Goal: Task Accomplishment & Management: Complete application form

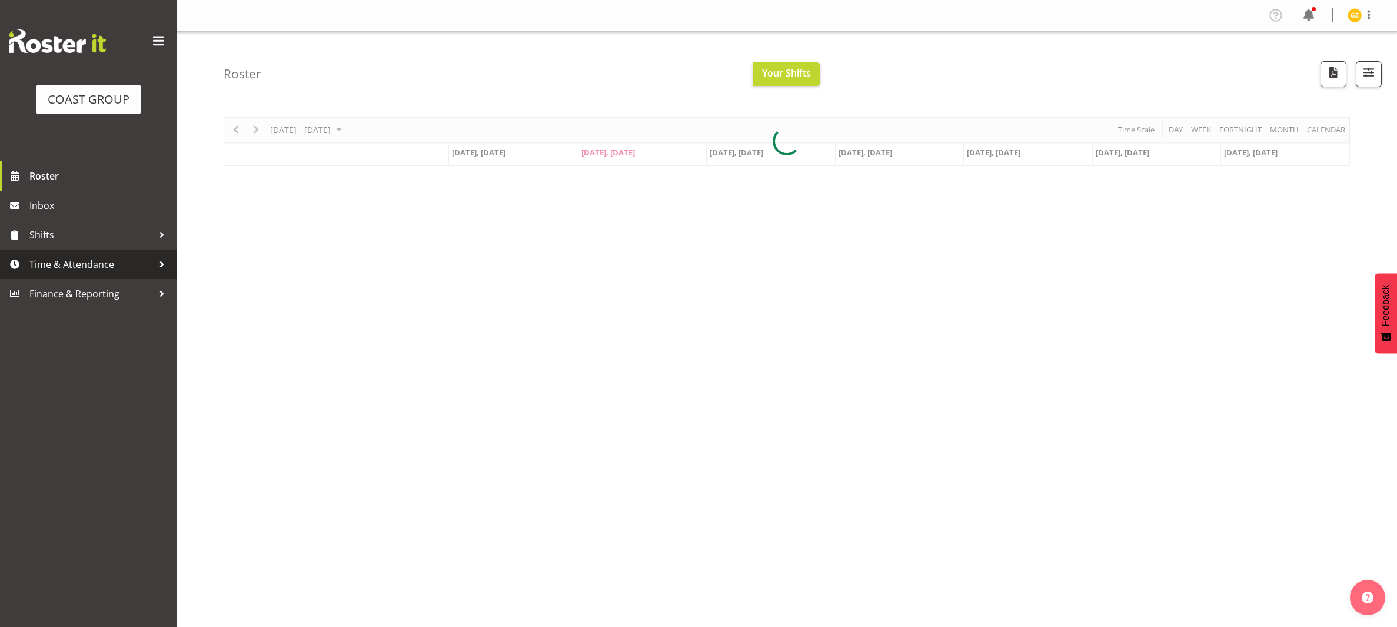
click at [99, 252] on link "Time & Attendance" at bounding box center [88, 263] width 177 height 29
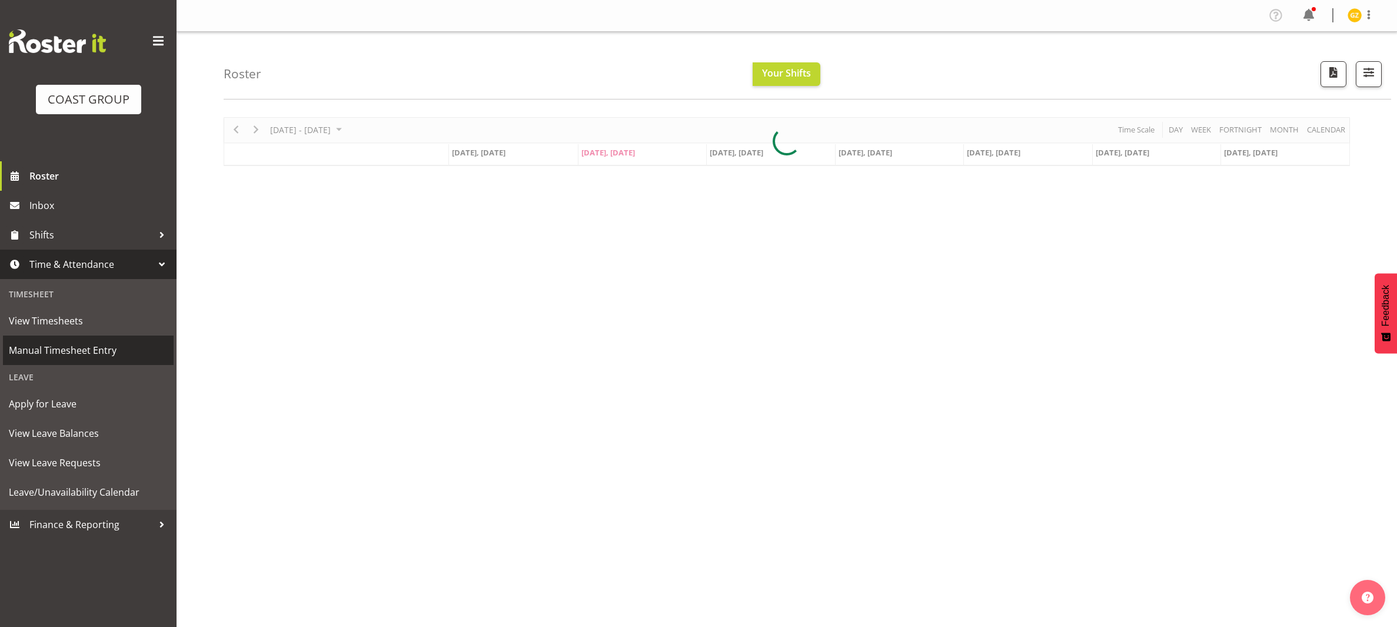
click at [92, 349] on span "Manual Timesheet Entry" at bounding box center [88, 350] width 159 height 18
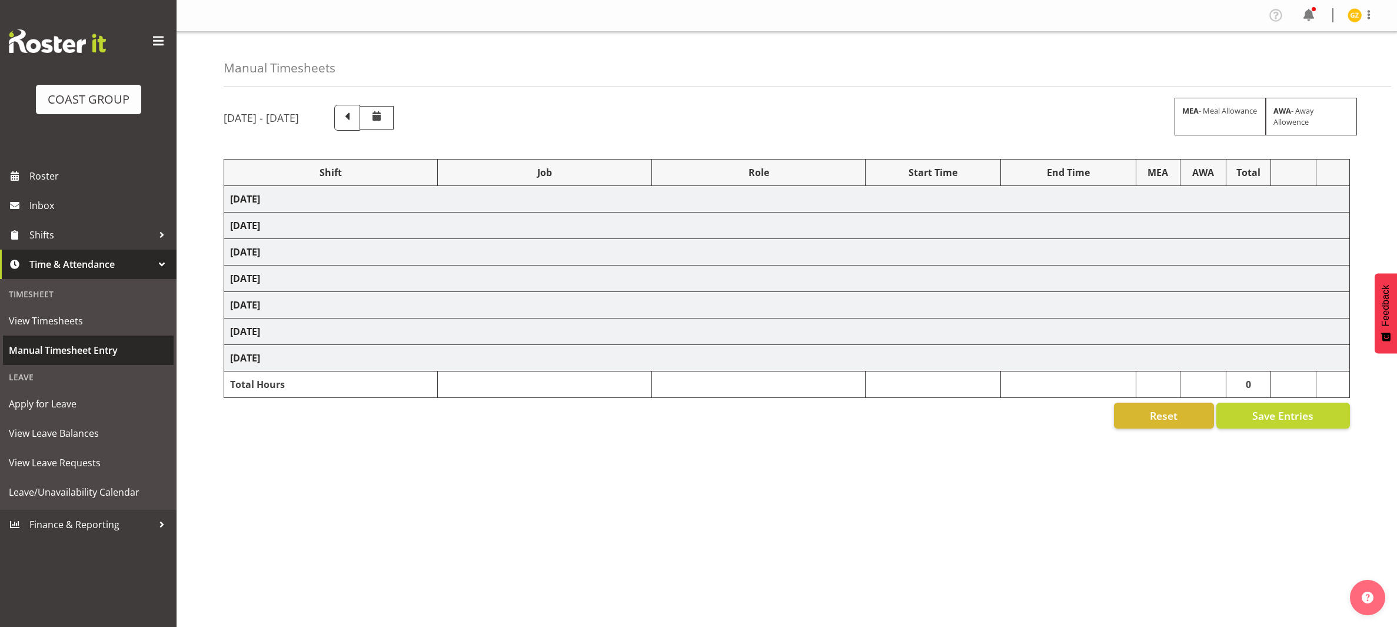
select select "47759"
select select "7032"
select select "47759"
select select "7032"
select select "47759"
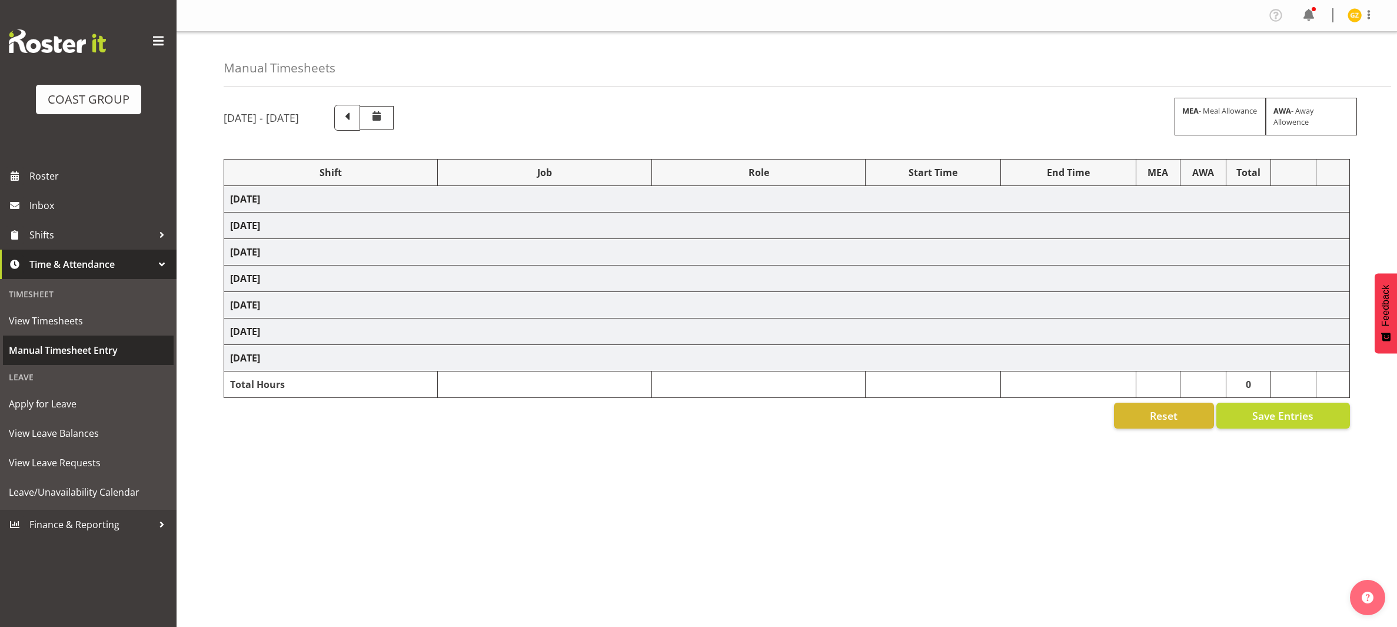
select select "7032"
select select "47759"
select select "7032"
select select "47759"
select select "7032"
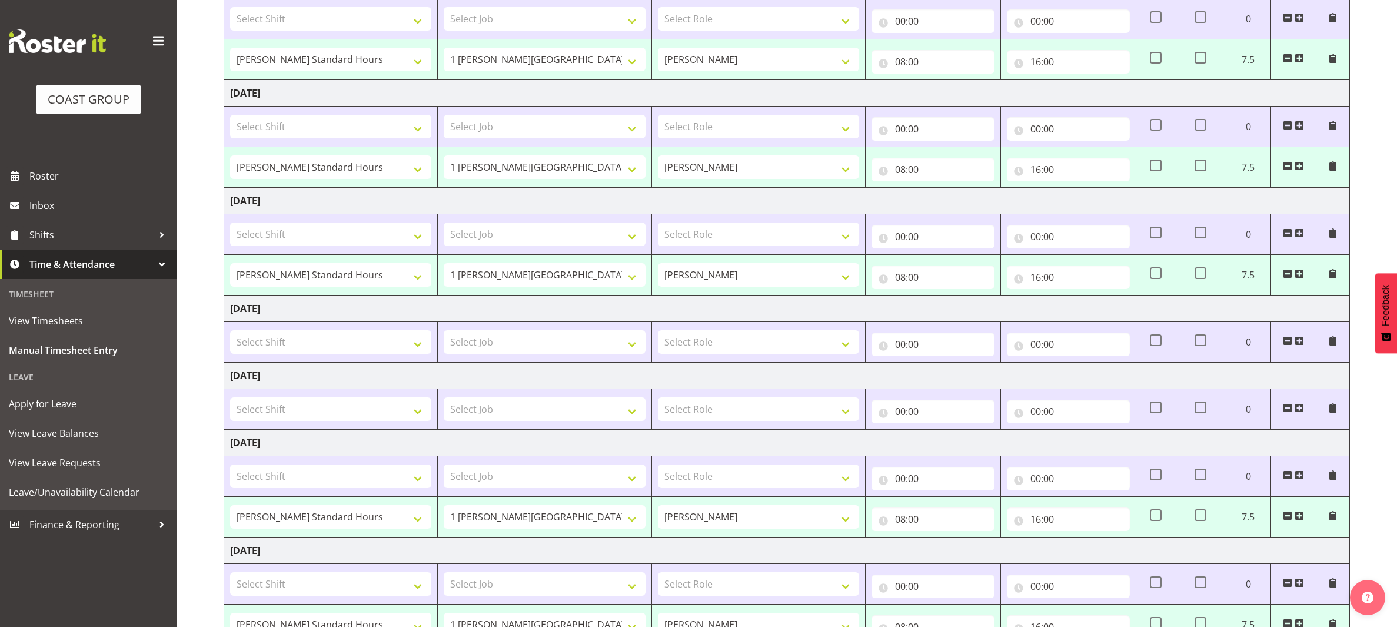
scroll to position [326, 0]
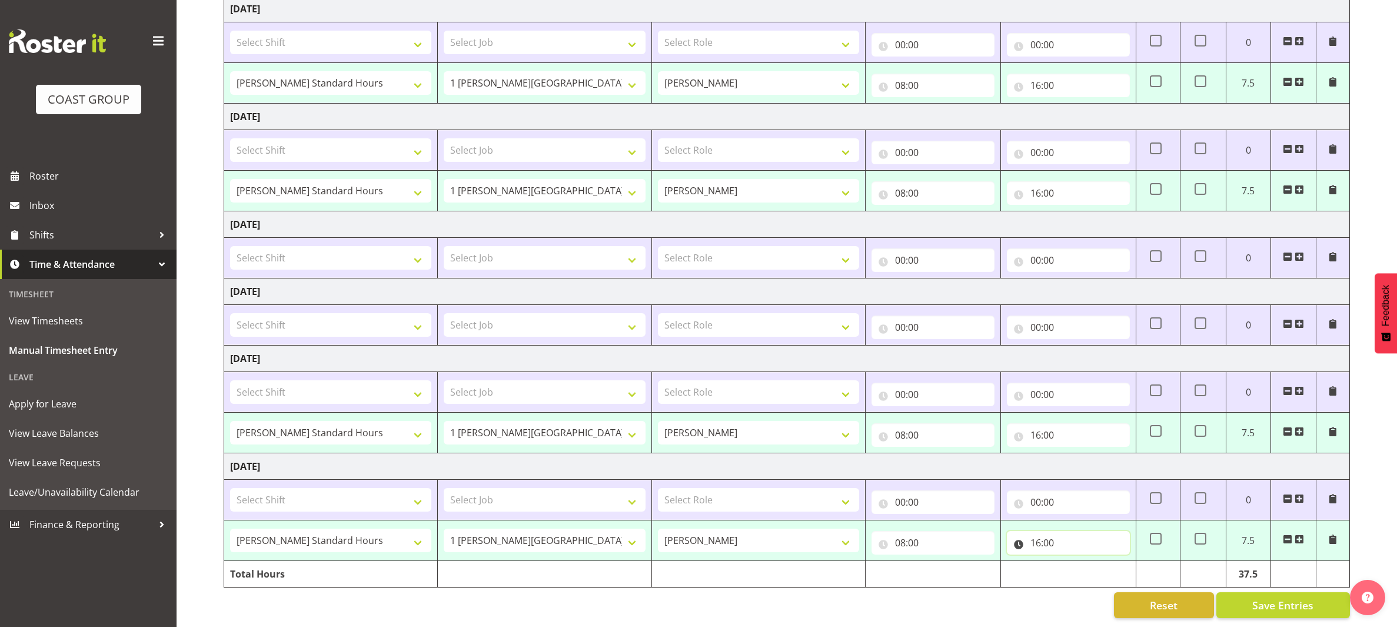
click at [1053, 531] on input "16:00" at bounding box center [1068, 543] width 123 height 24
click at [1080, 561] on select "00 01 02 03 04 05 06 07 08 09 10 11 12 13 14 15 16 17 18 19 20 21 22 23" at bounding box center [1087, 573] width 26 height 24
select select "15"
click at [1074, 561] on select "00 01 02 03 04 05 06 07 08 09 10 11 12 13 14 15 16 17 18 19 20 21 22 23" at bounding box center [1087, 573] width 26 height 24
type input "15:00"
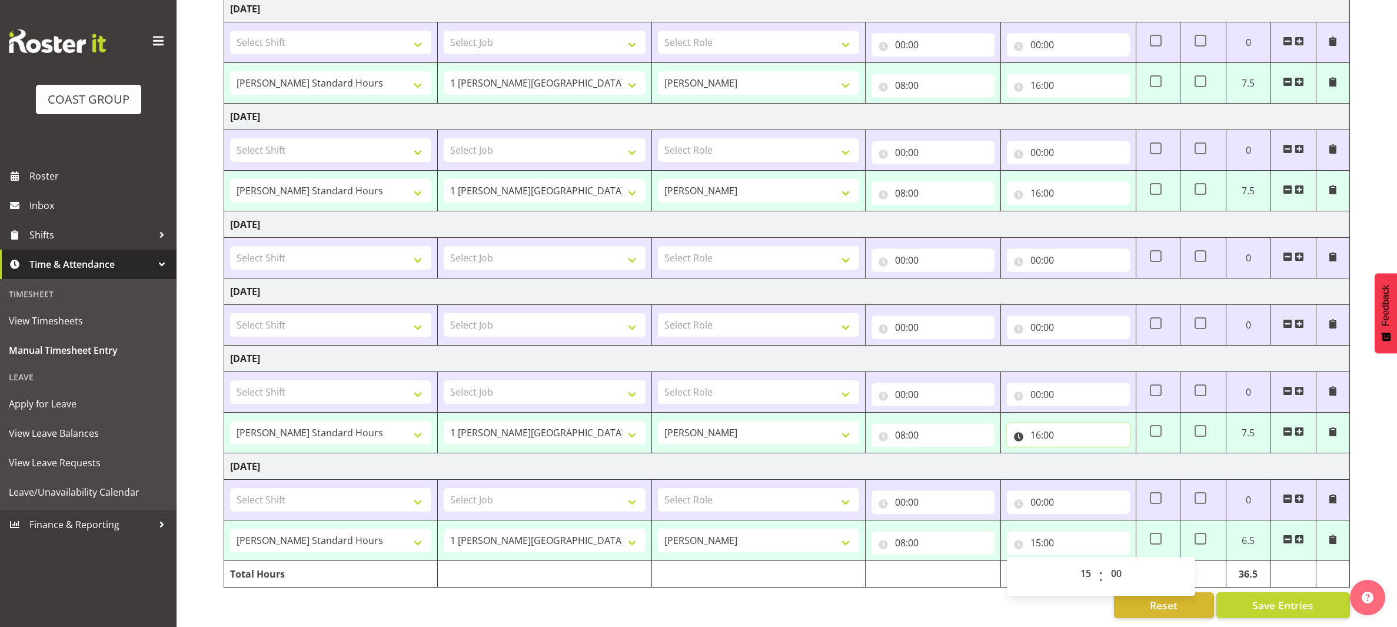
click at [1044, 423] on input "16:00" at bounding box center [1068, 435] width 123 height 24
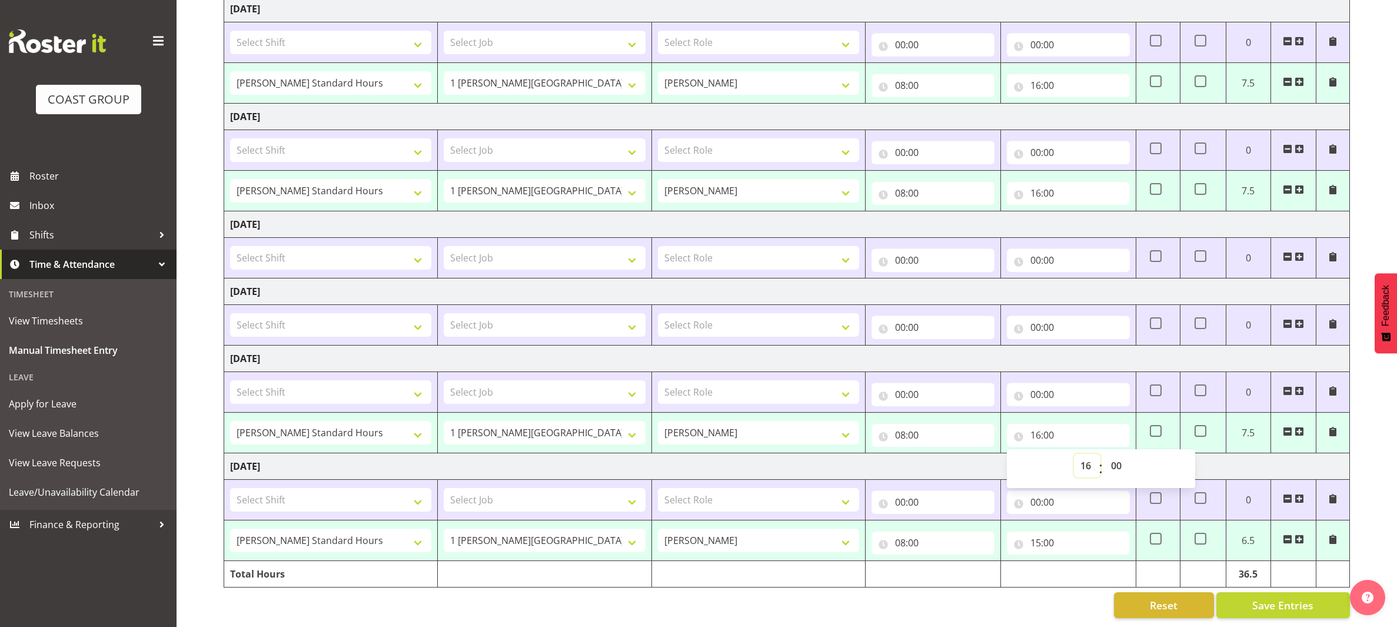
click at [1091, 454] on select "00 01 02 03 04 05 06 07 08 09 10 11 12 13 14 15 16 17 18 19 20 21 22 23" at bounding box center [1087, 466] width 26 height 24
select select "15"
click at [1074, 454] on select "00 01 02 03 04 05 06 07 08 09 10 11 12 13 14 15 16 17 18 19 20 21 22 23" at bounding box center [1087, 466] width 26 height 24
type input "15:00"
click at [1041, 181] on input "16:00" at bounding box center [1068, 193] width 123 height 24
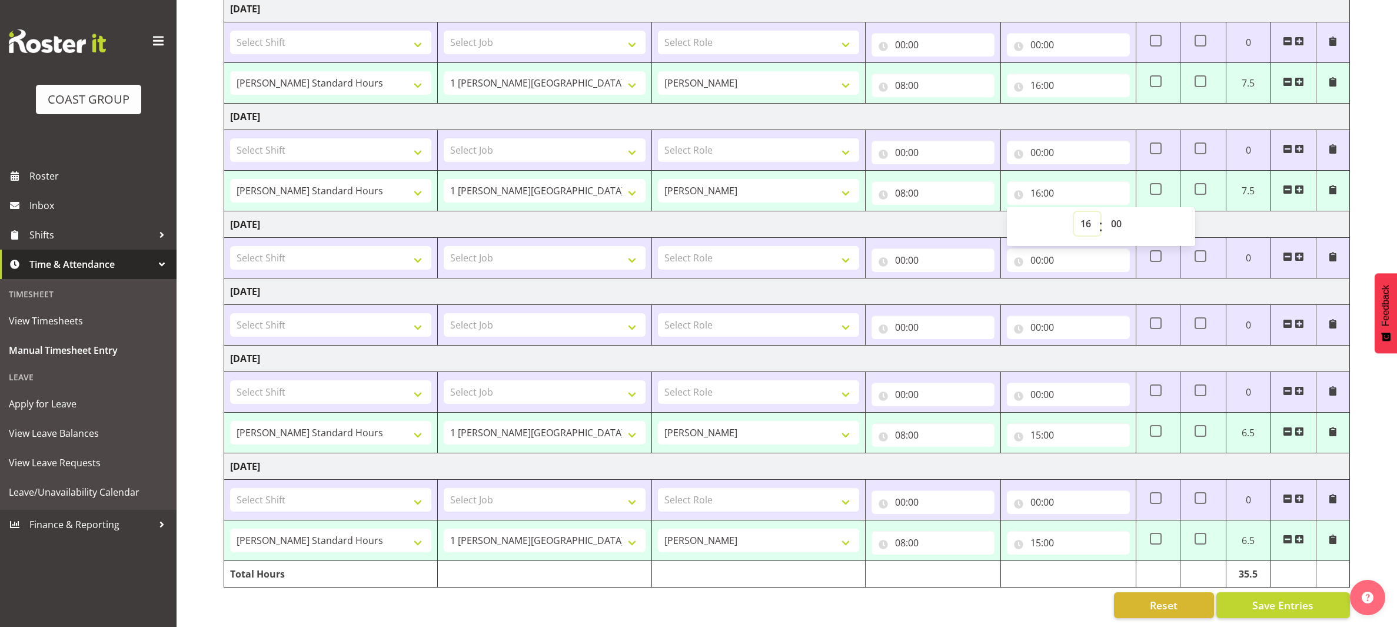
click at [1081, 212] on select "00 01 02 03 04 05 06 07 08 09 10 11 12 13 14 15 16 17 18 19 20 21 22 23" at bounding box center [1087, 224] width 26 height 24
select select "15"
click at [1074, 212] on select "00 01 02 03 04 05 06 07 08 09 10 11 12 13 14 15 16 17 18 19 20 21 22 23" at bounding box center [1087, 224] width 26 height 24
type input "15:00"
click at [1039, 74] on input "16:00" at bounding box center [1068, 86] width 123 height 24
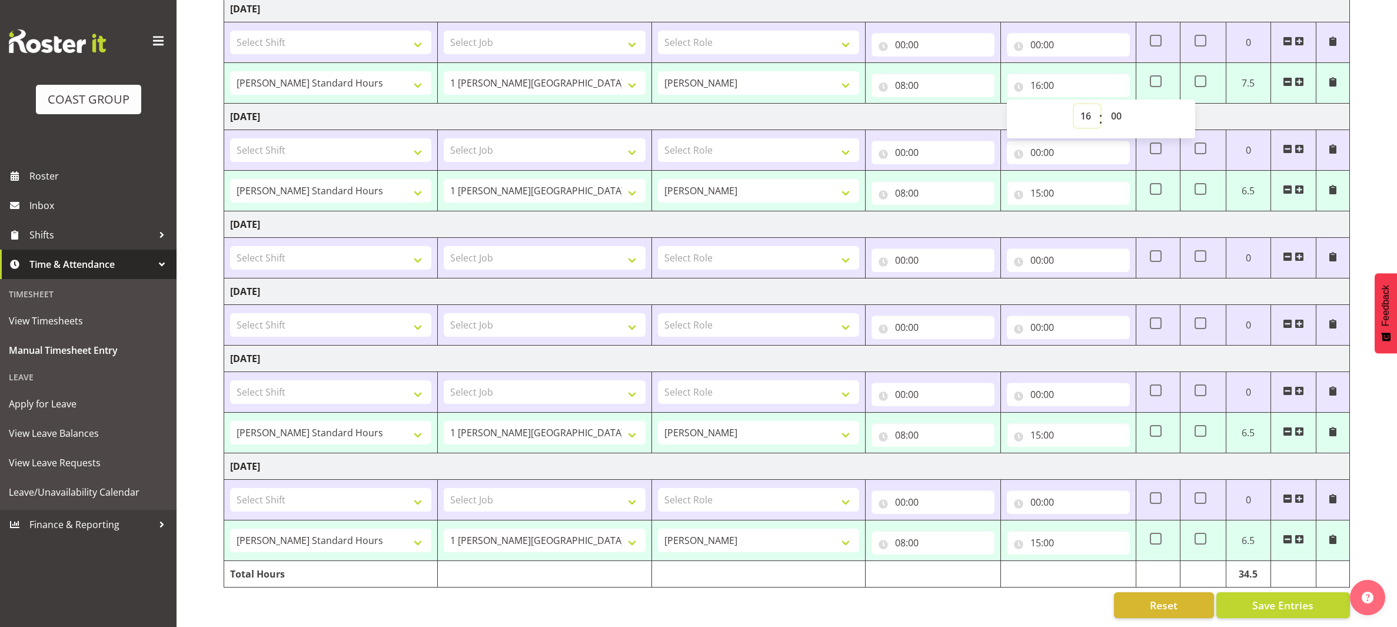
click at [1084, 104] on select "00 01 02 03 04 05 06 07 08 09 10 11 12 13 14 15 16 17 18 19 20 21 22 23" at bounding box center [1087, 116] width 26 height 24
select select "15"
click at [1074, 104] on select "00 01 02 03 04 05 06 07 08 09 10 11 12 13 14 15 16 17 18 19 20 21 22 23" at bounding box center [1087, 116] width 26 height 24
type input "15:00"
click at [963, 104] on td "[DATE]" at bounding box center [787, 117] width 1126 height 26
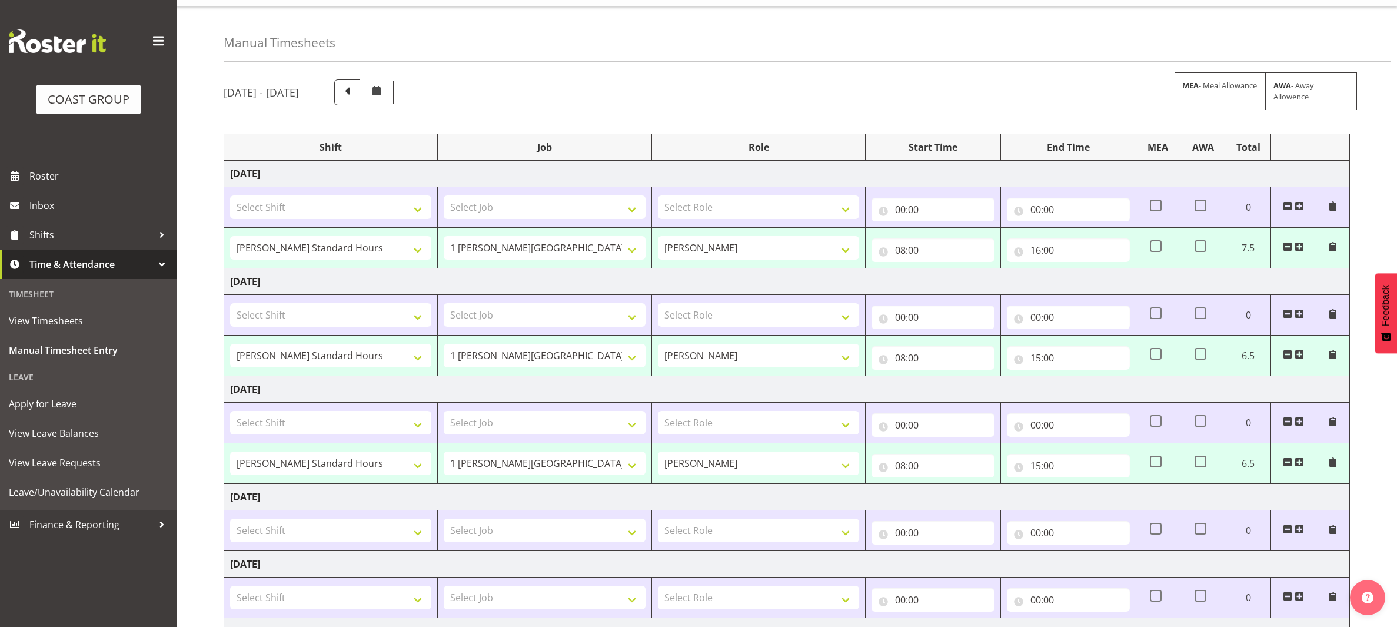
scroll to position [0, 0]
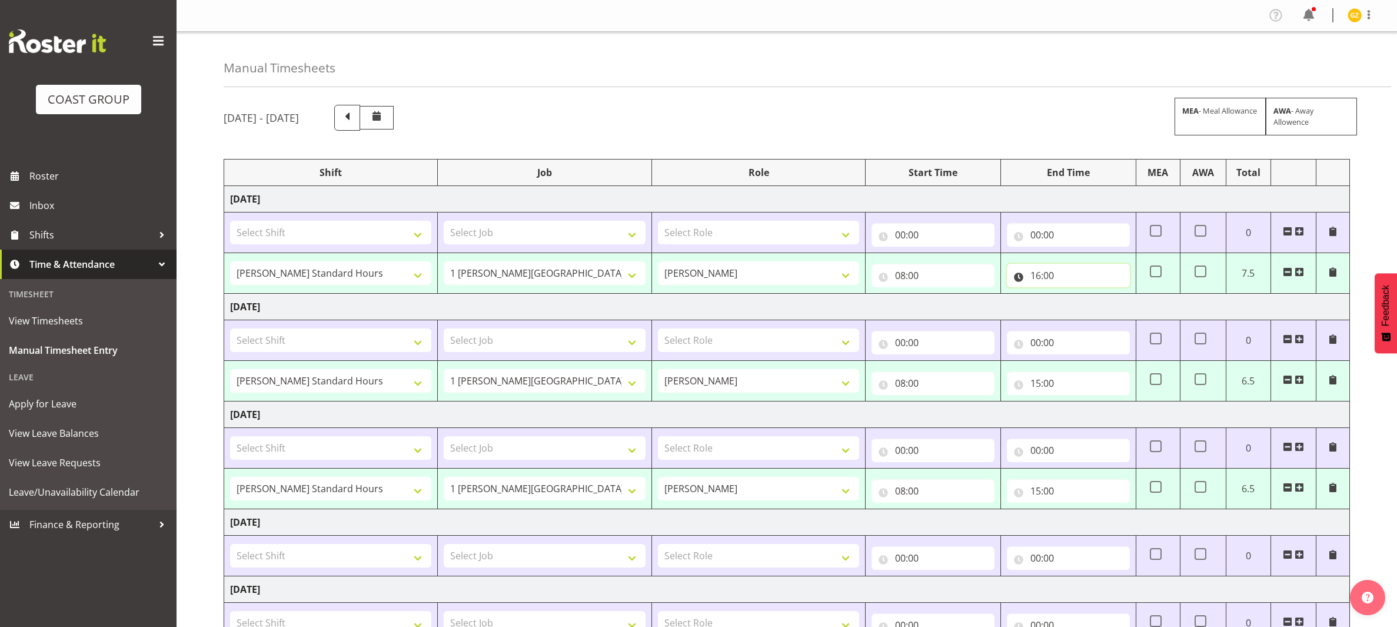
click at [1043, 270] on input "16:00" at bounding box center [1068, 276] width 123 height 24
click at [1081, 302] on select "00 01 02 03 04 05 06 07 08 09 10 11 12 13 14 15 16 17 18 19 20 21 22 23" at bounding box center [1087, 306] width 26 height 24
select select "15"
click at [1074, 297] on select "00 01 02 03 04 05 06 07 08 09 10 11 12 13 14 15 16 17 18 19 20 21 22 23" at bounding box center [1087, 306] width 26 height 24
type input "15:00"
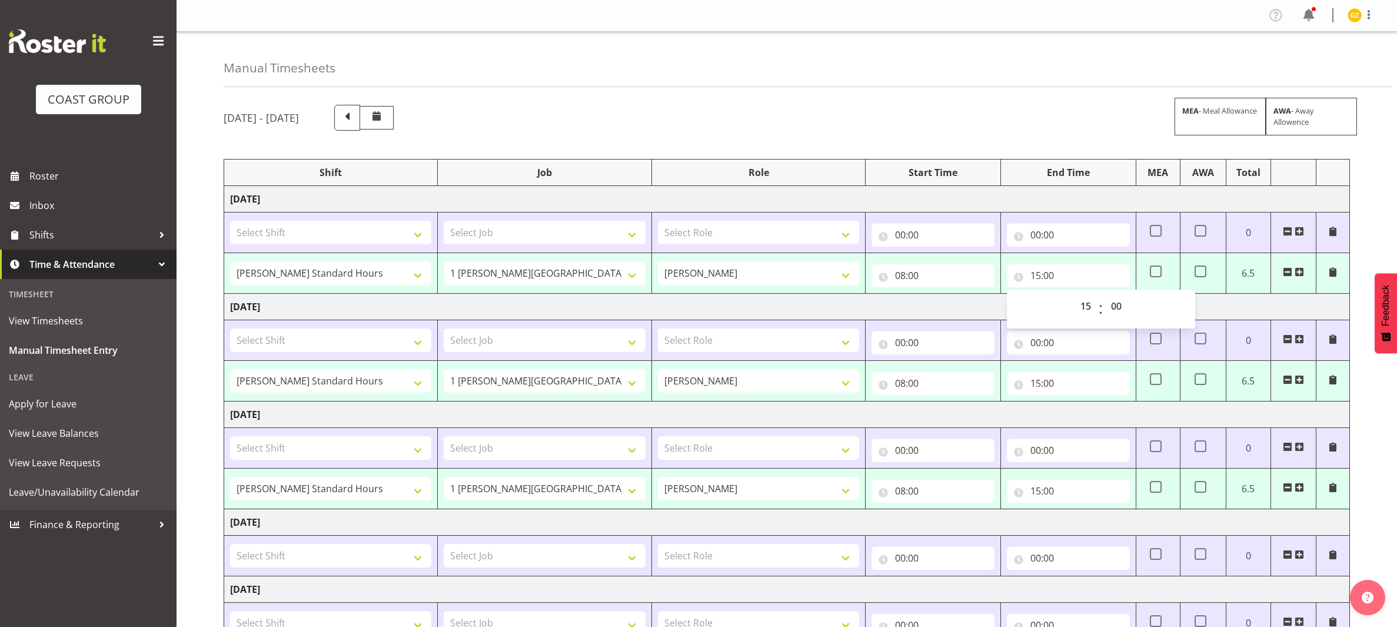
click at [967, 303] on td "[DATE]" at bounding box center [787, 307] width 1126 height 26
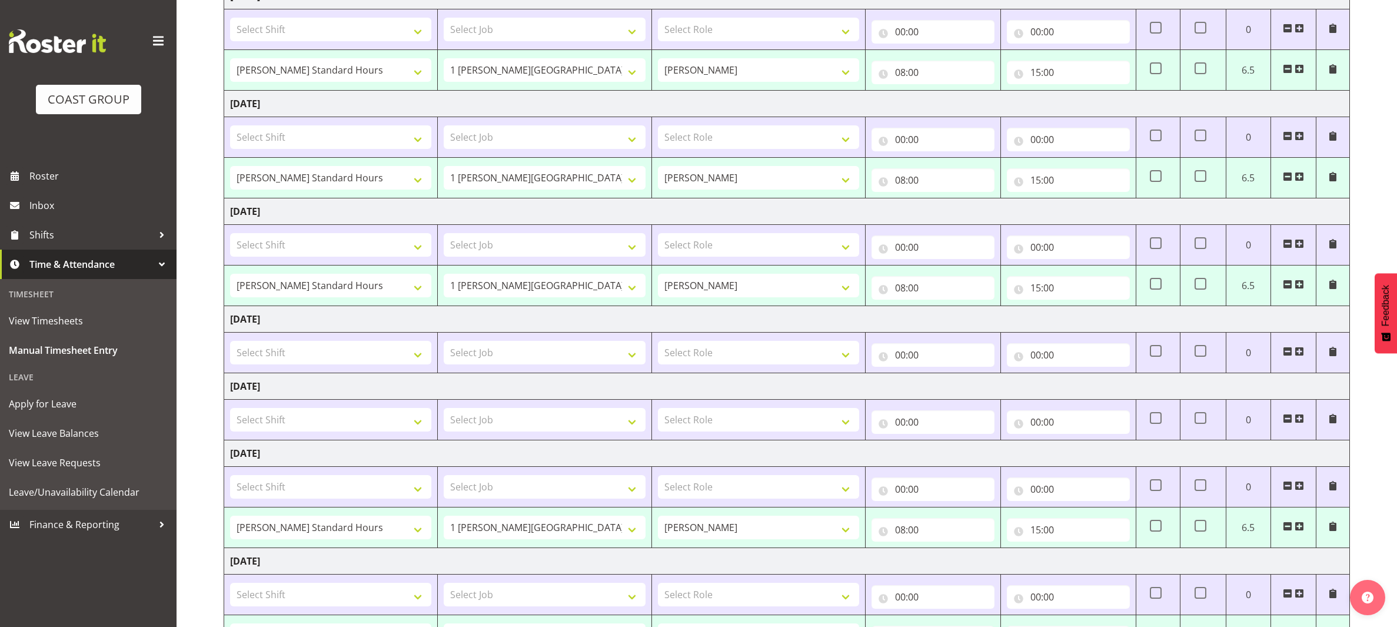
scroll to position [179, 0]
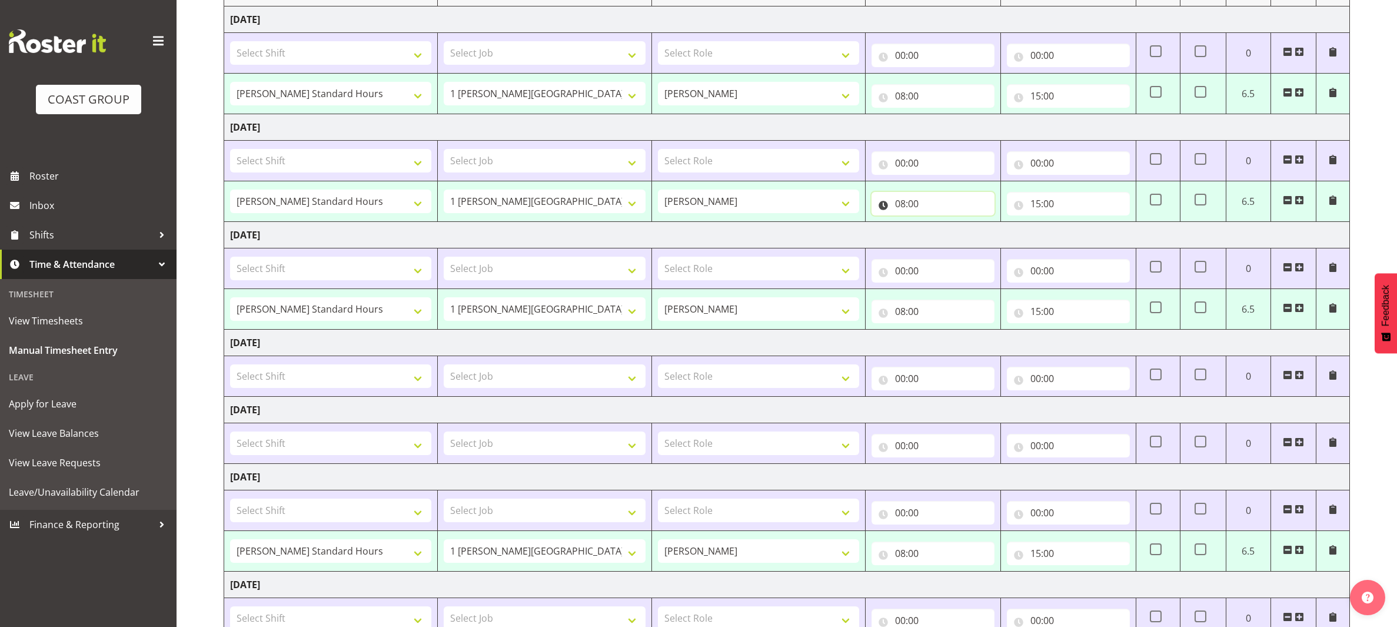
click at [918, 204] on input "08:00" at bounding box center [932, 204] width 123 height 24
click at [982, 227] on select "00 01 02 03 04 05 06 07 08 09 10 11 12 13 14 15 16 17 18 19 20 21 22 23 24 25 2…" at bounding box center [982, 234] width 26 height 24
select select "30"
click at [969, 226] on select "00 01 02 03 04 05 06 07 08 09 10 11 12 13 14 15 16 17 18 19 20 21 22 23 24 25 2…" at bounding box center [982, 234] width 26 height 24
type input "08:30"
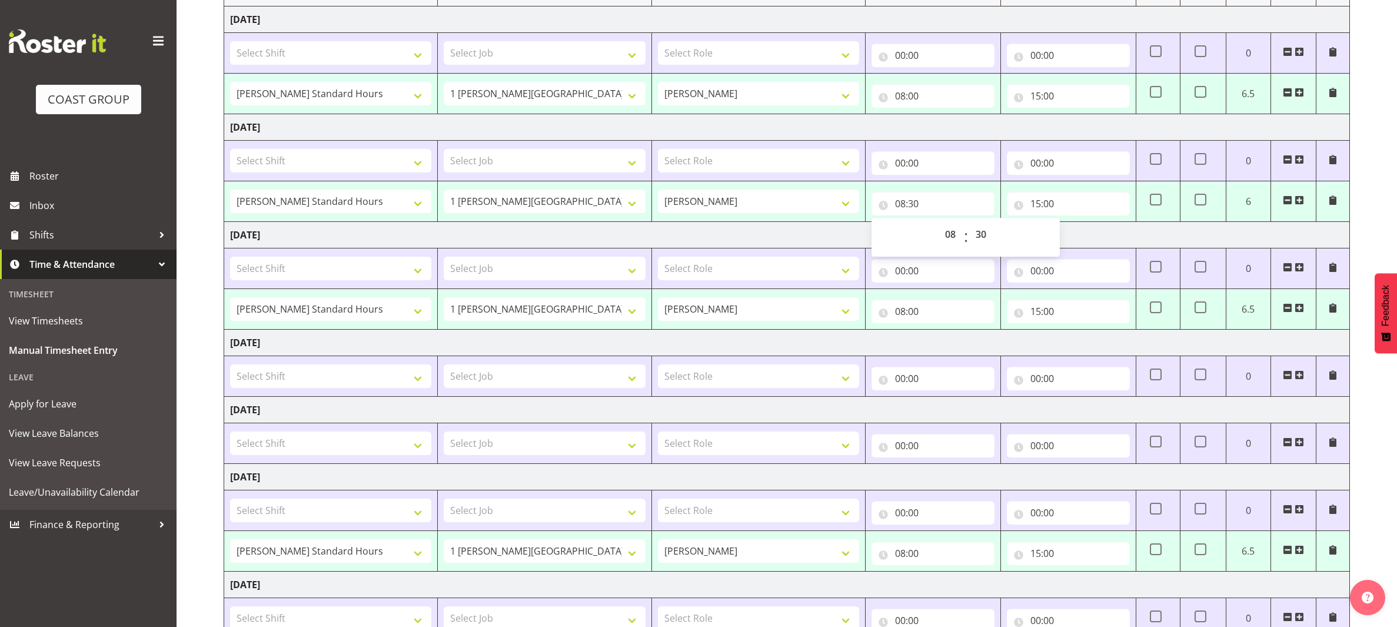
click at [1374, 378] on div "[DATE] - [DATE] MEA - Meal Allowance AWA - Away Allowence Shift Job Role Start …" at bounding box center [810, 330] width 1173 height 828
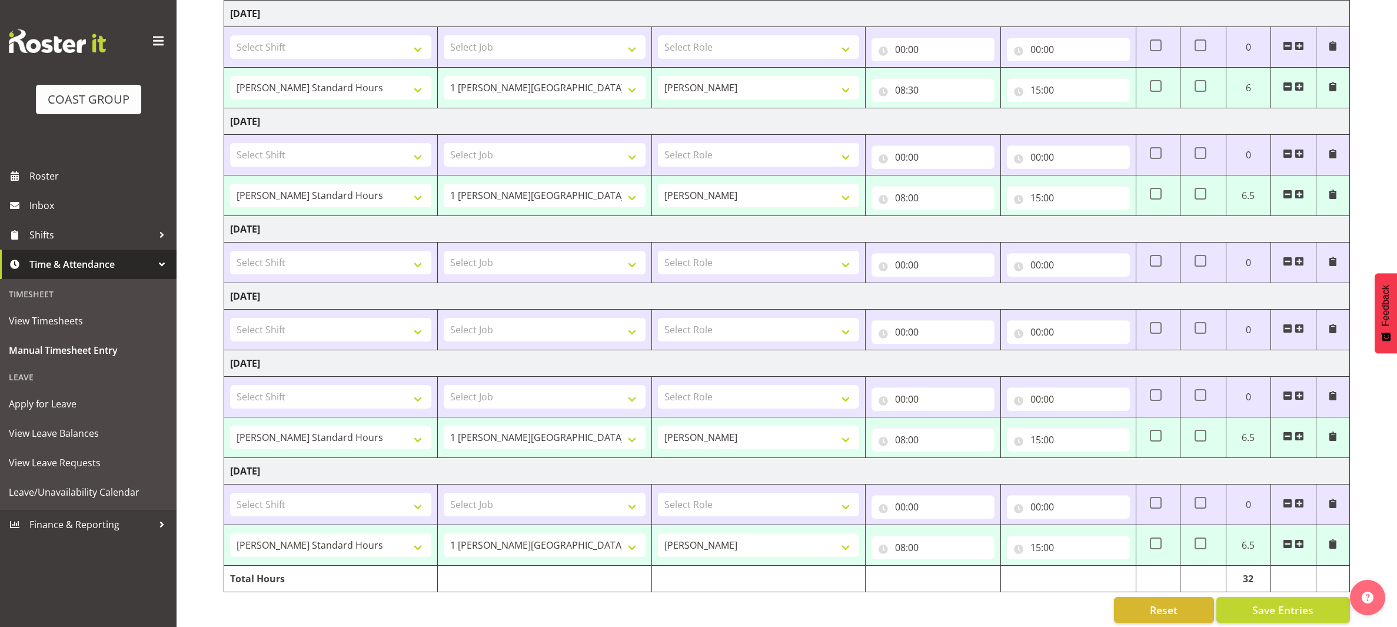
scroll to position [326, 0]
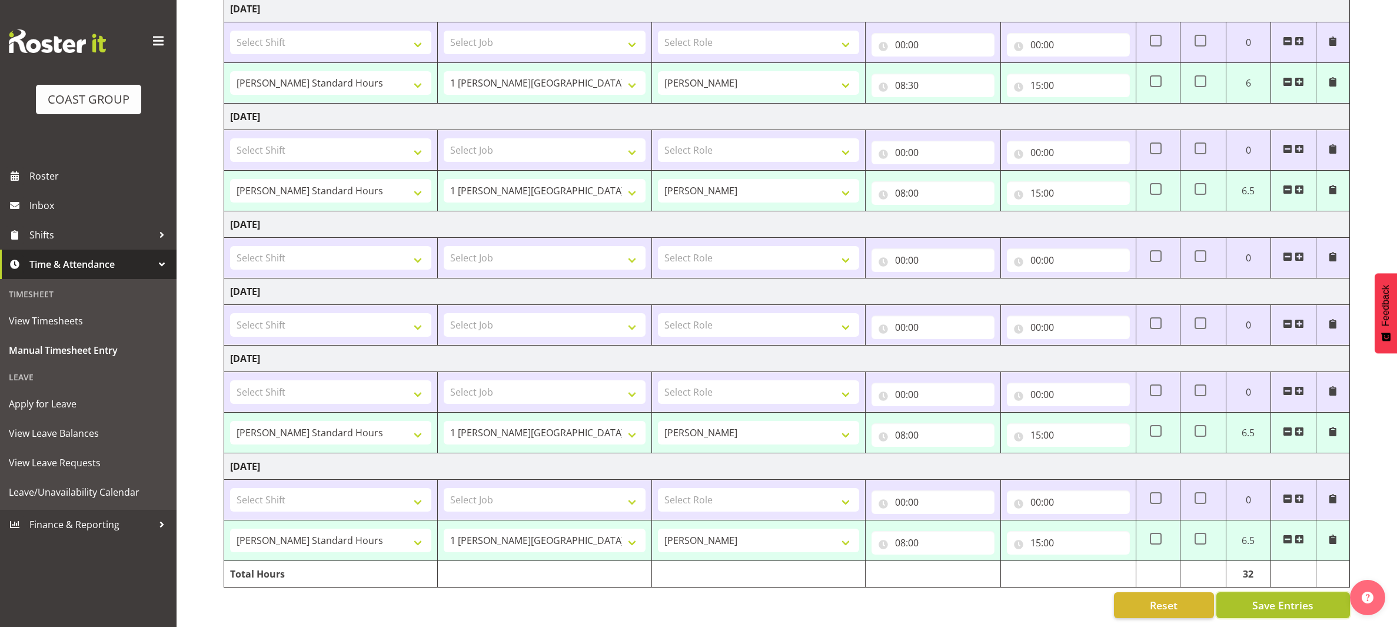
click at [1261, 597] on span "Save Entries" at bounding box center [1282, 604] width 61 height 15
select select "47759"
select select "7032"
type input "08:00"
type input "15:00"
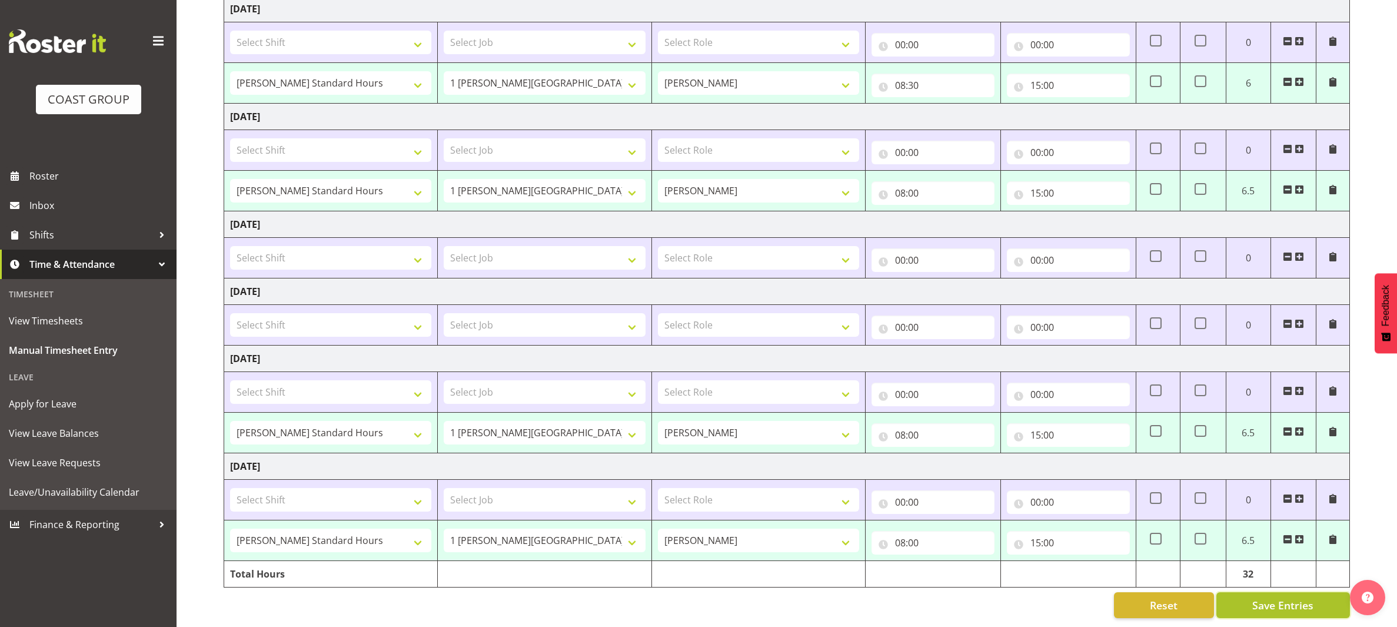
select select "47759"
select select "7032"
type input "08:30"
type input "15:00"
select select "47759"
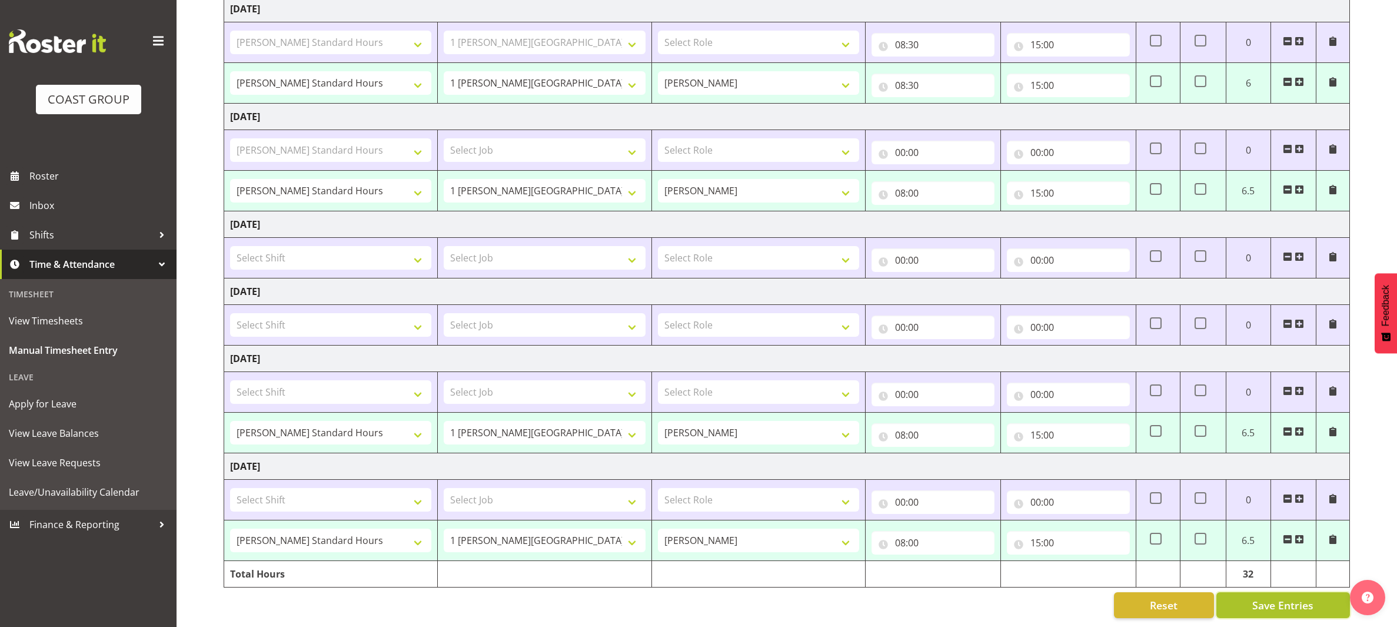
select select "7032"
type input "08:00"
type input "15:00"
select select "47759"
select select "7032"
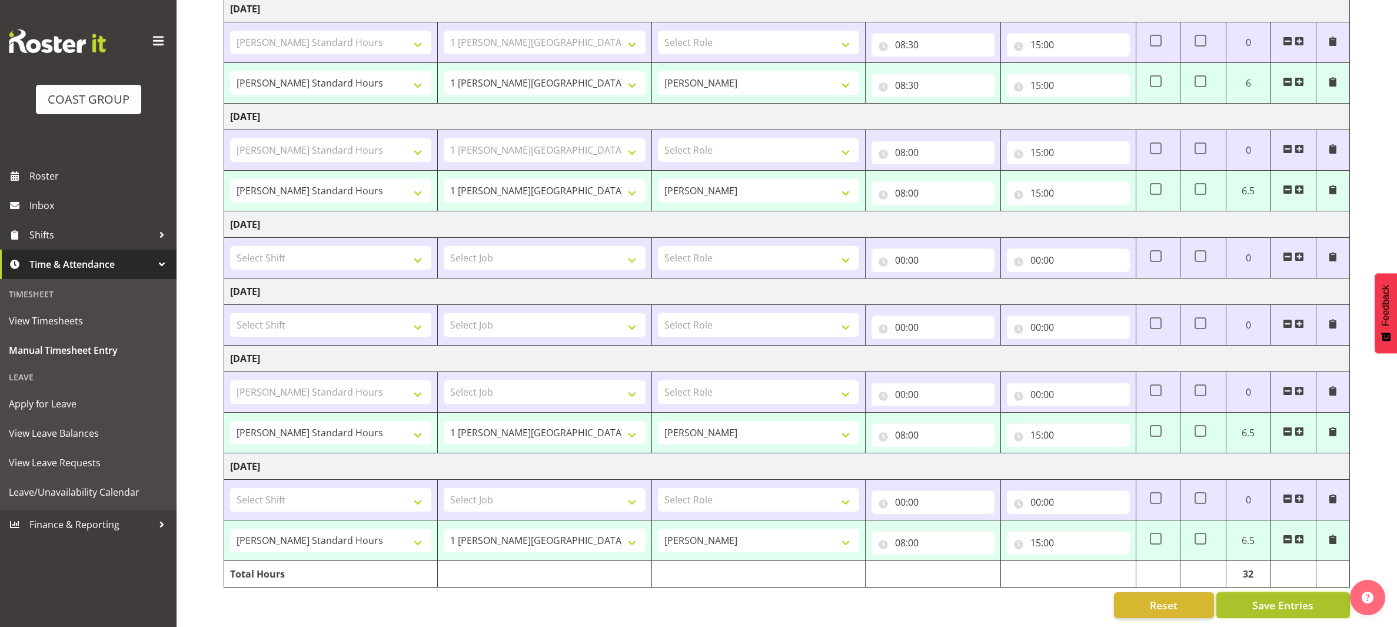
type input "08:00"
type input "15:00"
select select "47759"
select select "7032"
type input "08:00"
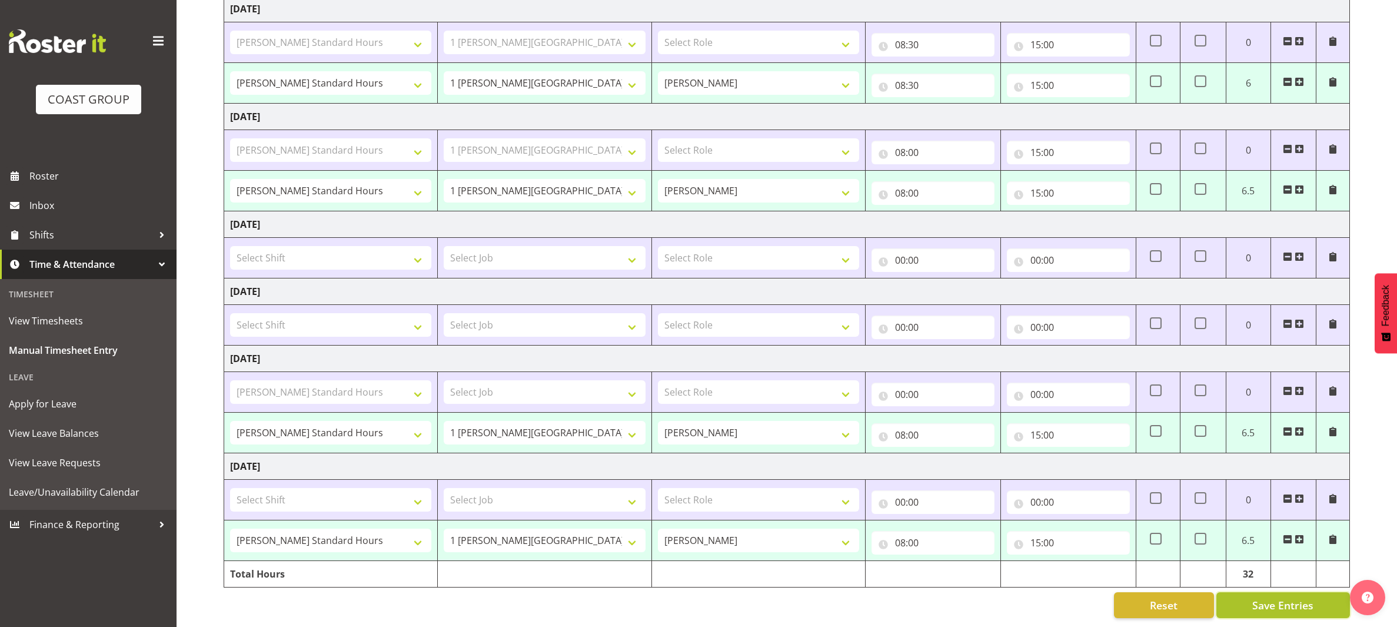
type input "15:00"
select select "47759"
select select "7032"
select select "47759"
select select "7032"
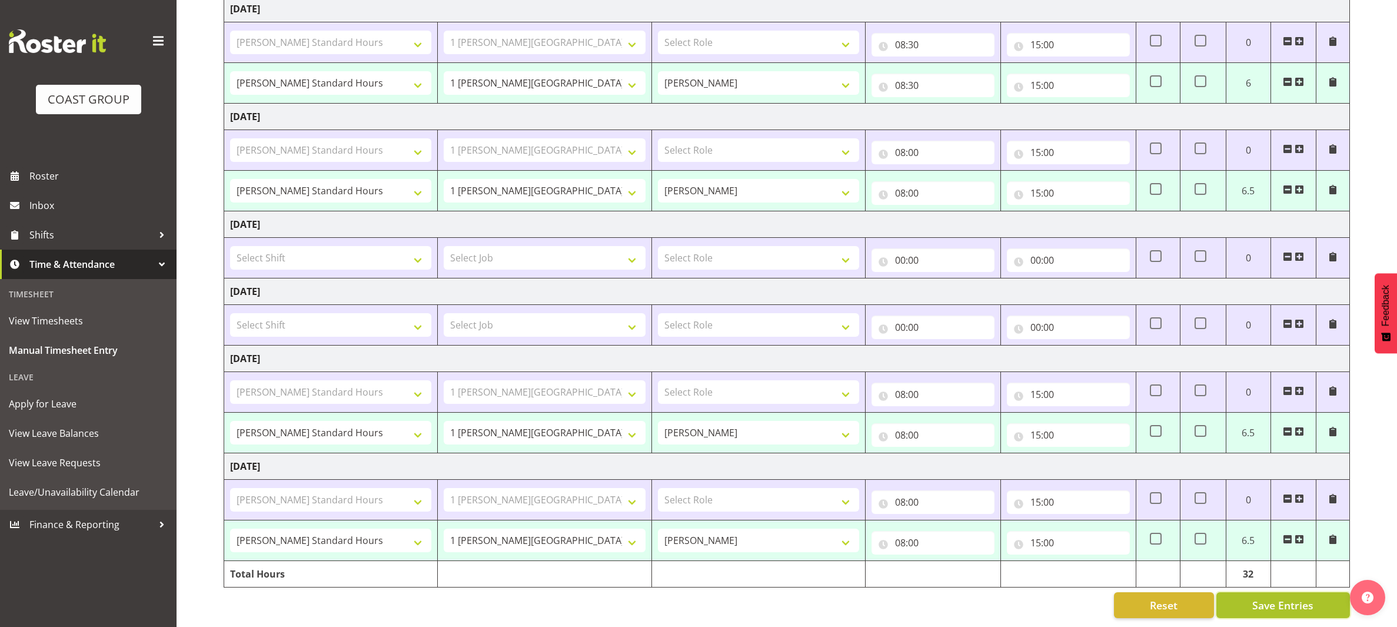
select select "47759"
select select "7032"
select select "47759"
select select "7032"
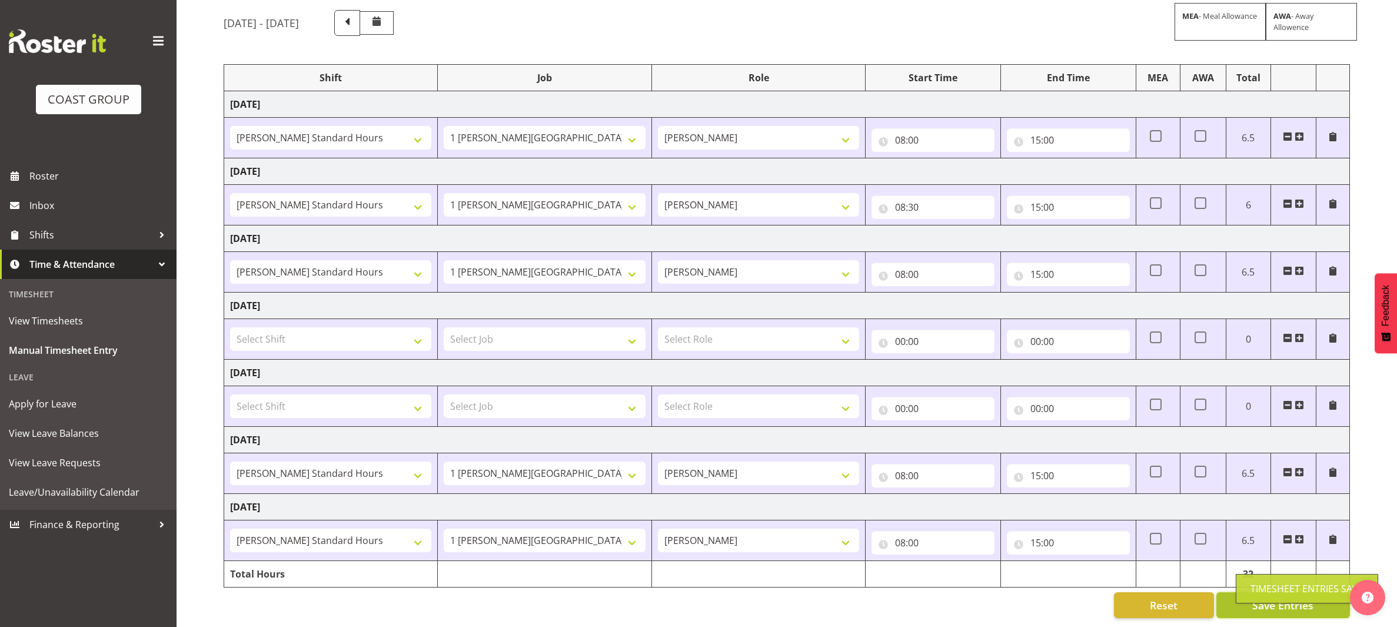
scroll to position [121, 0]
click at [1261, 597] on span "Save Entries" at bounding box center [1282, 604] width 61 height 15
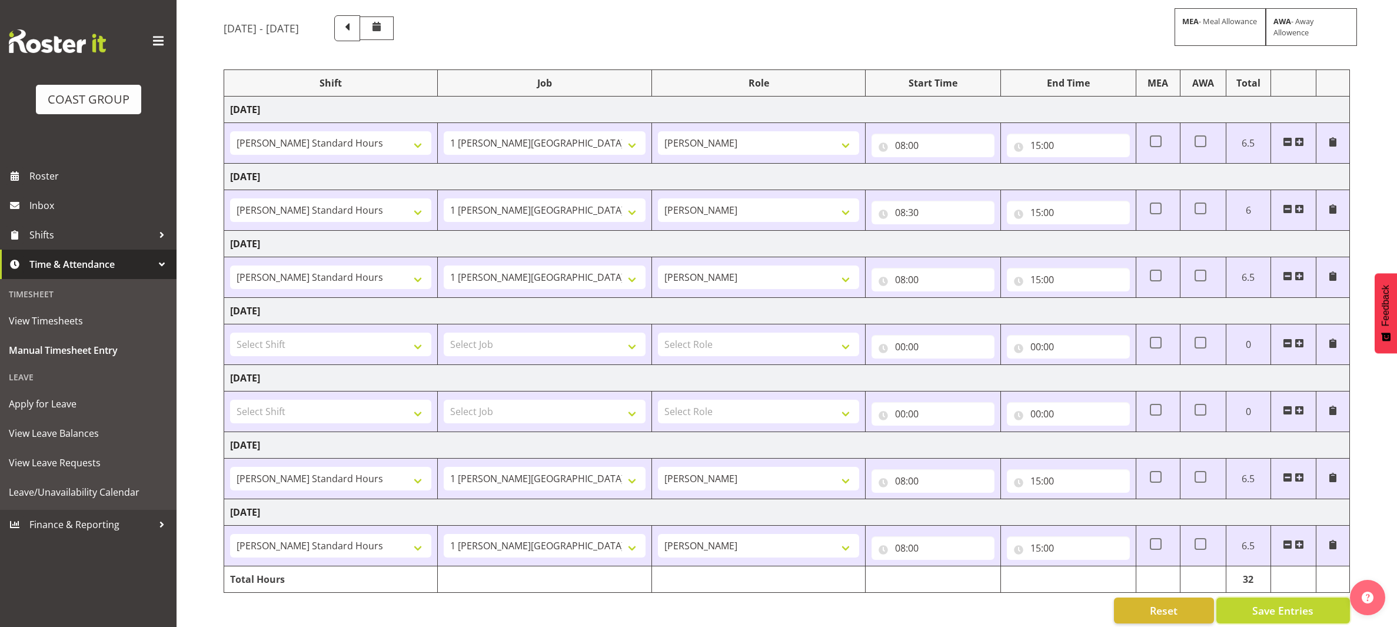
scroll to position [0, 0]
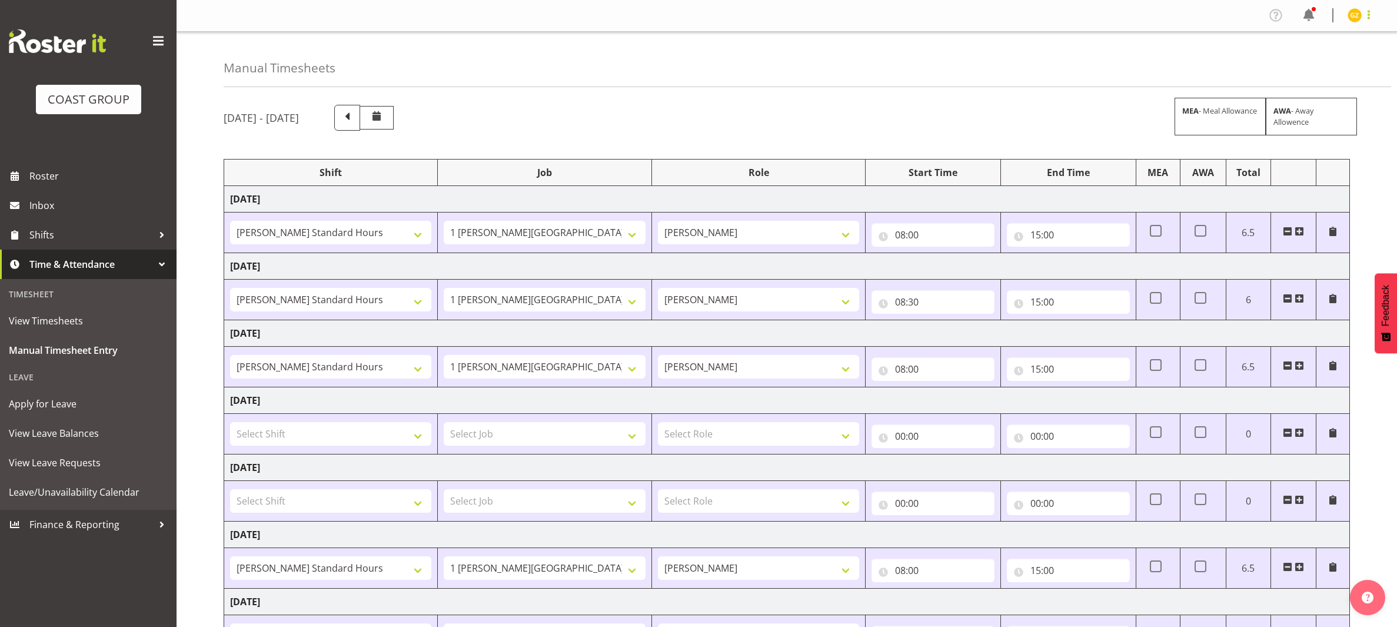
click at [1365, 12] on span at bounding box center [1369, 15] width 14 height 14
click at [1290, 68] on link "Log Out" at bounding box center [1319, 61] width 113 height 21
